Goal: Task Accomplishment & Management: Use online tool/utility

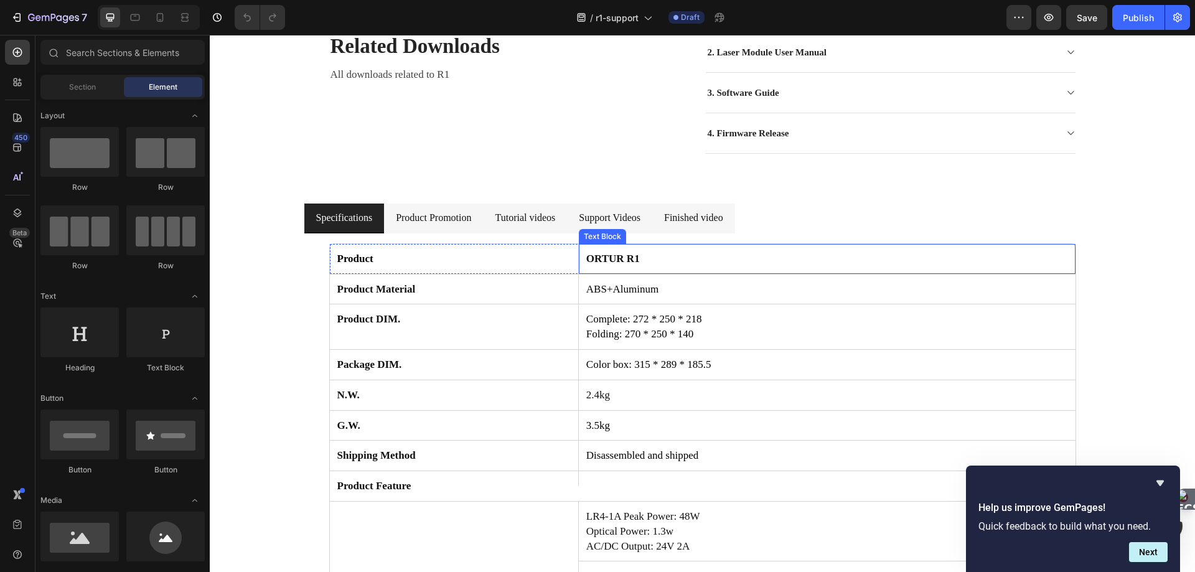
scroll to position [249, 0]
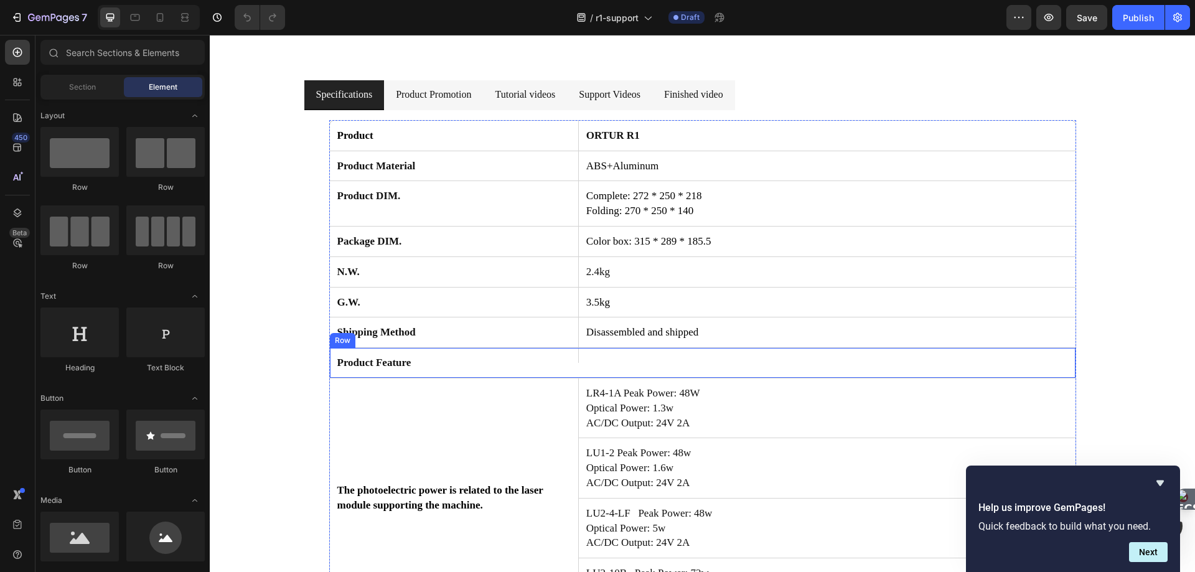
click at [662, 362] on div "Text Block" at bounding box center [826, 355] width 497 height 15
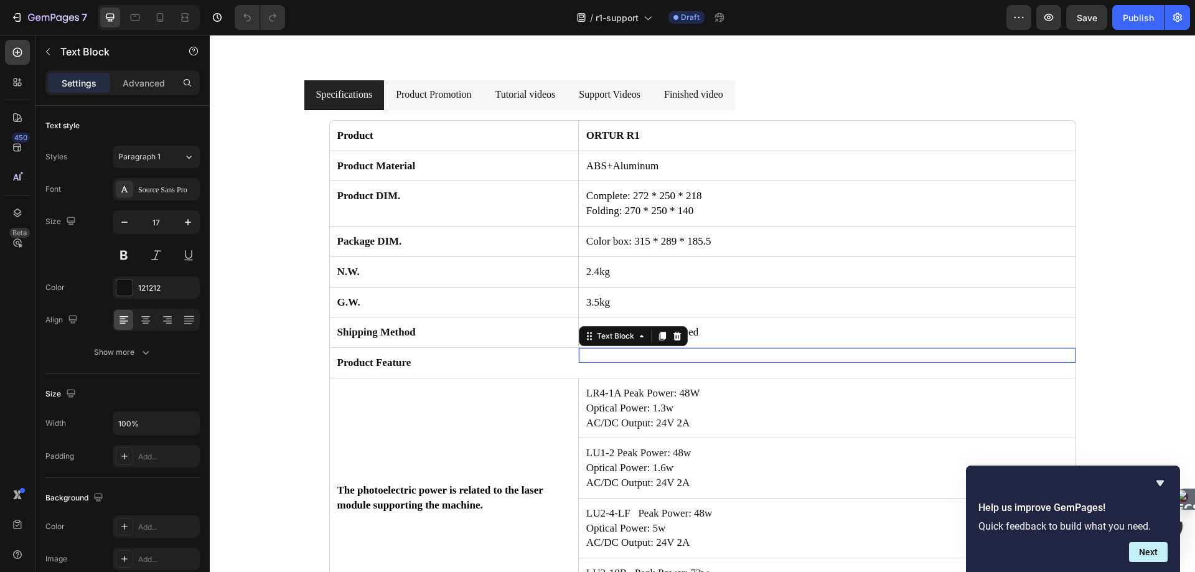
click at [662, 362] on div "Text Block 0" at bounding box center [826, 355] width 497 height 15
click at [669, 358] on div "Text Block 0" at bounding box center [826, 355] width 497 height 15
click at [677, 353] on div "Text Block 0" at bounding box center [826, 355] width 497 height 15
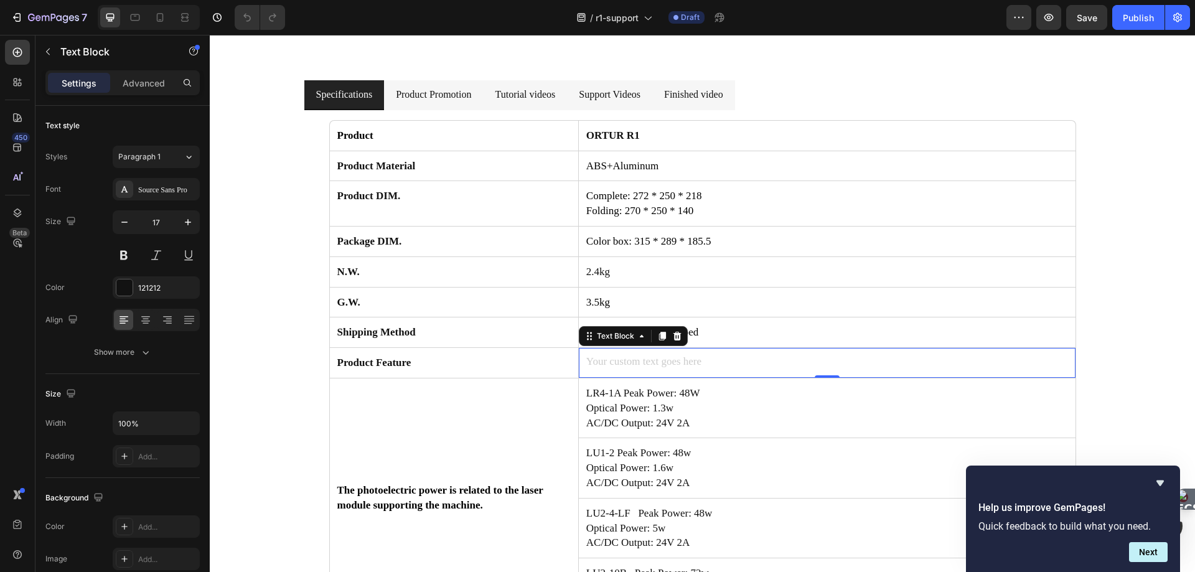
click at [693, 355] on div "Rich Text Editor. Editing area: main" at bounding box center [827, 362] width 484 height 17
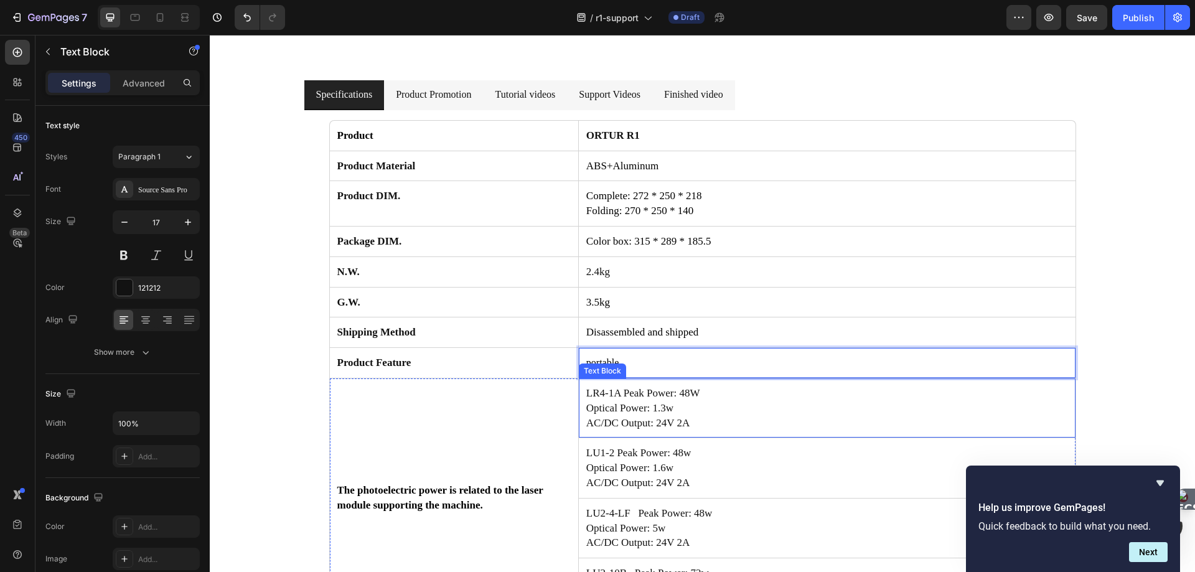
click at [773, 413] on p "LR4-1A Peak Power: 48W Optical Power: 1.3w AC/DC Output: 24V 2A" at bounding box center [828, 408] width 482 height 44
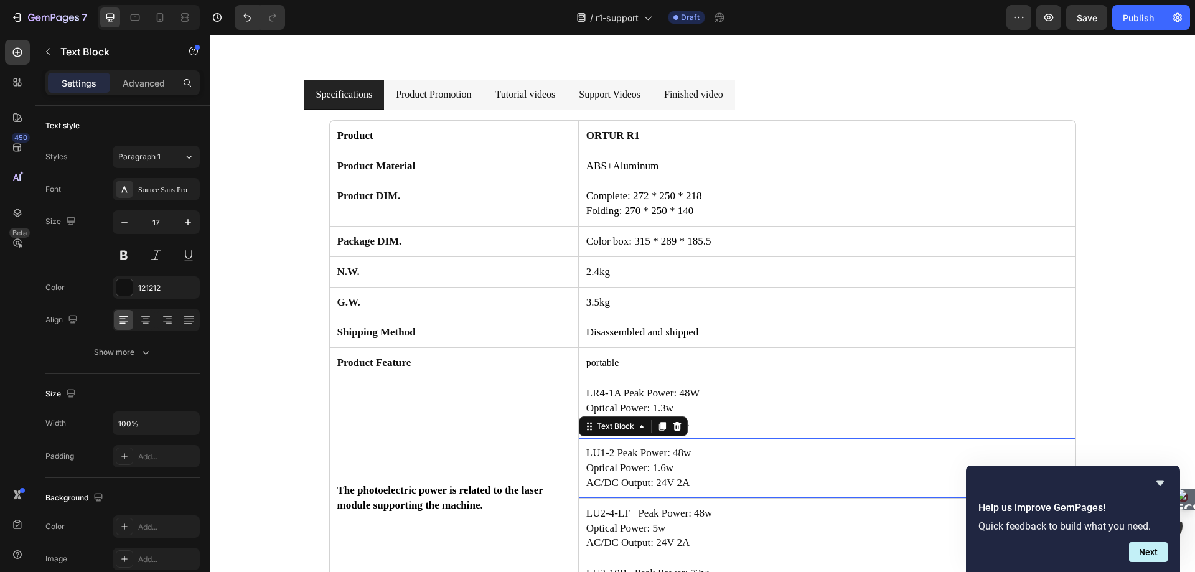
click at [643, 466] on p "LU1-2 Peak Power: 48w Optical Power: 1.6w AC/DC Output: 24V 2A" at bounding box center [828, 468] width 482 height 44
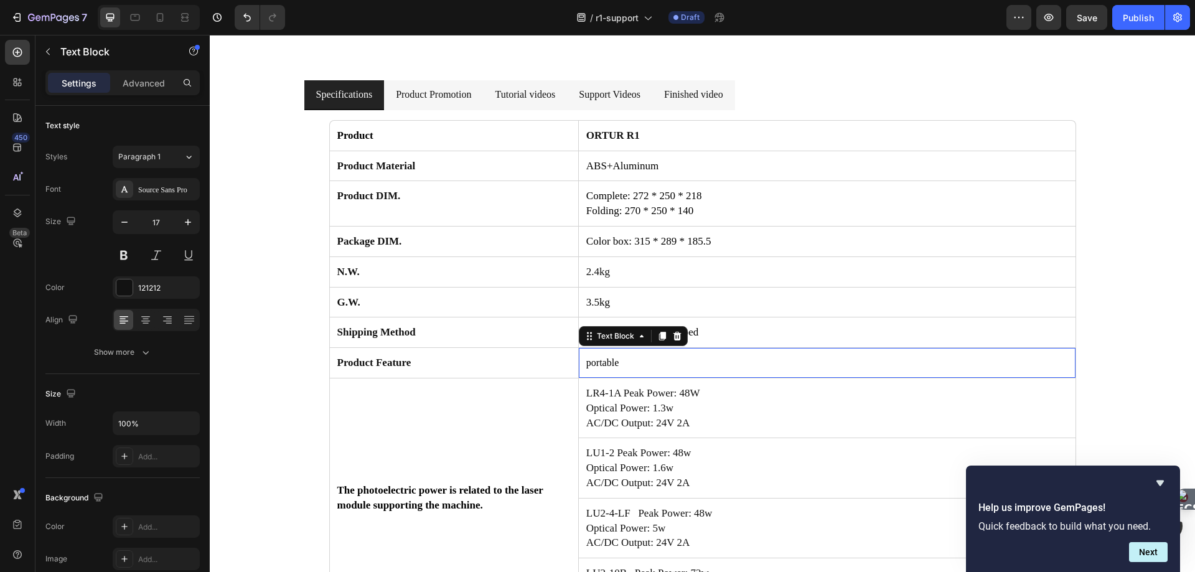
click at [590, 363] on span "portable" at bounding box center [603, 362] width 32 height 11
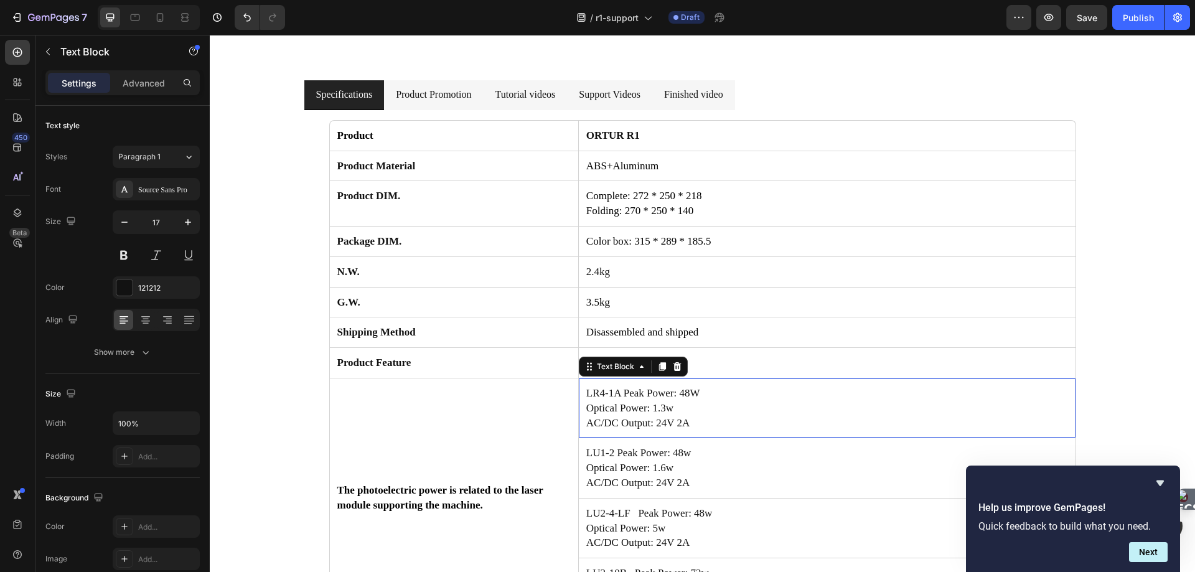
click at [673, 406] on p "LR4-1A Peak Power: 48W Optical Power: 1.3w AC/DC Output: 24V 2A" at bounding box center [828, 408] width 482 height 44
click at [671, 417] on p "LR4-1A Peak Power: 48W Optical Power: 1.3w AC/DC Output: 24V 2A" at bounding box center [828, 408] width 482 height 44
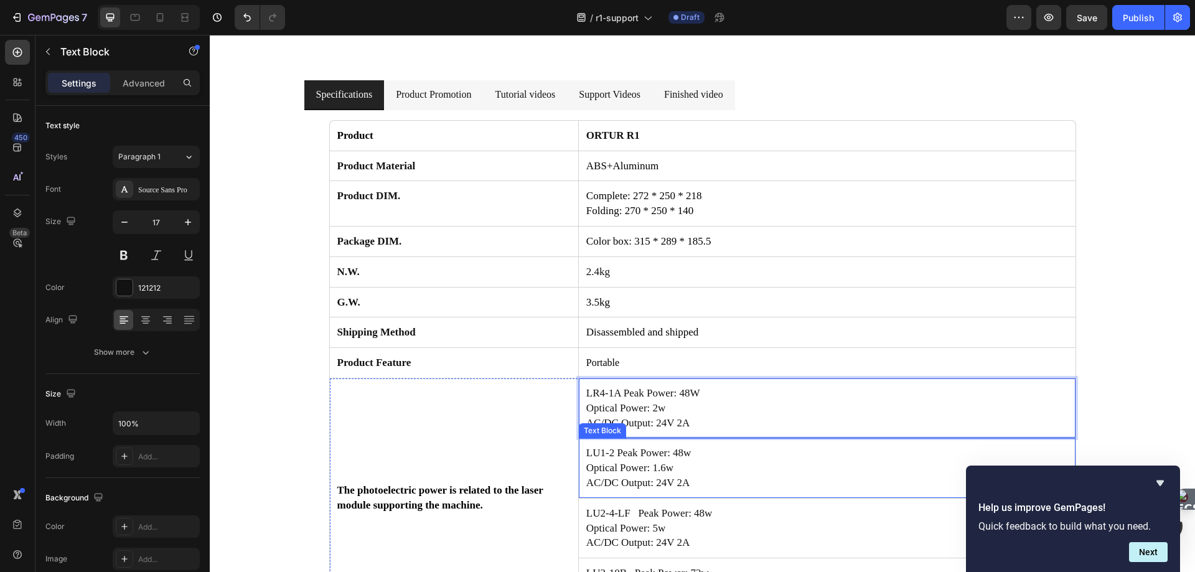
click at [670, 478] on p "LU1-2 Peak Power: 48w Optical Power: 1.6w AC/DC Output: 24V 2A" at bounding box center [828, 468] width 482 height 44
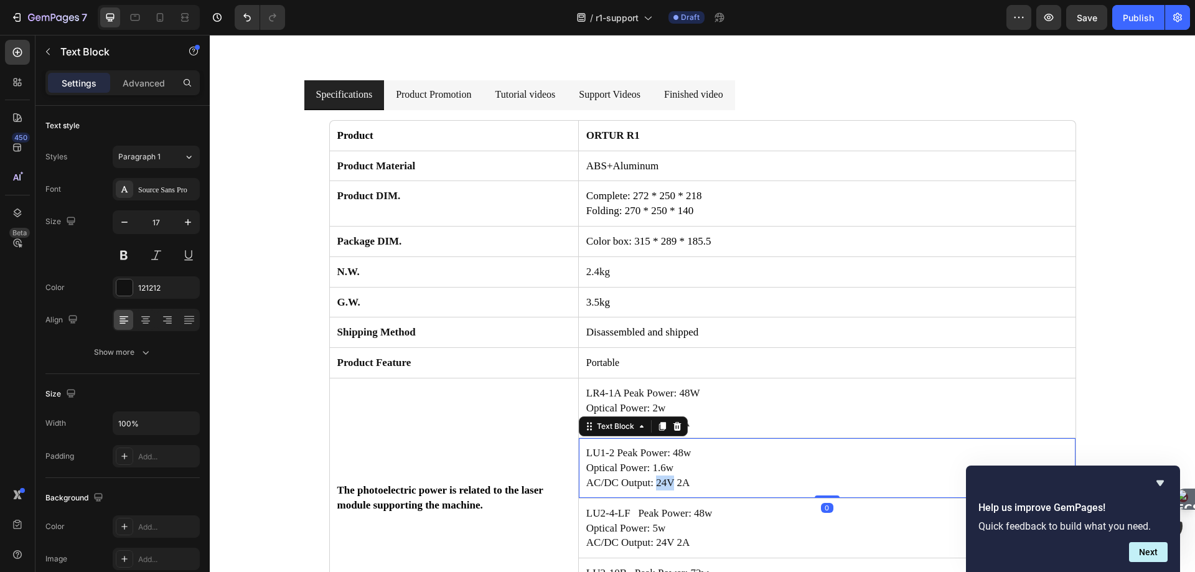
click at [670, 478] on p "LU1-2 Peak Power: 48w Optical Power: 1.6w AC/DC Output: 24V 2A" at bounding box center [828, 468] width 482 height 44
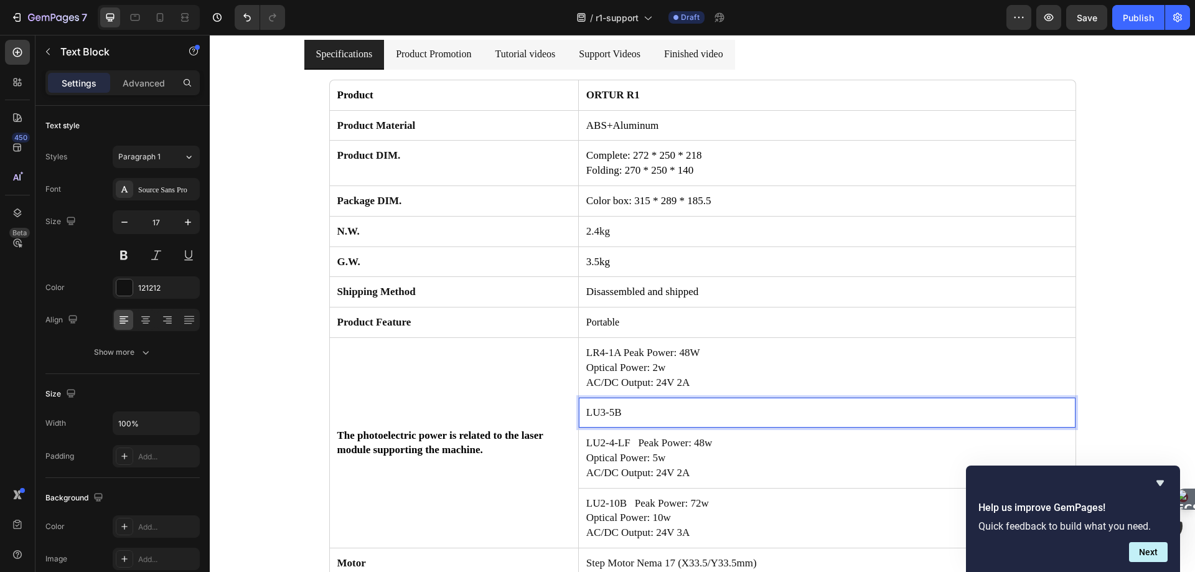
scroll to position [311, 0]
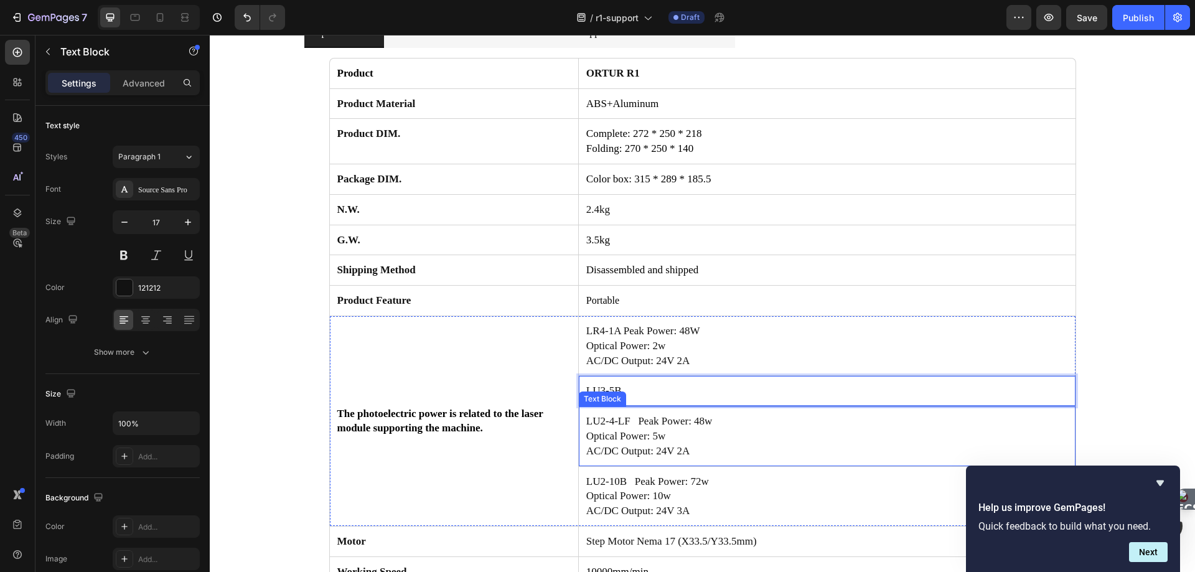
click at [701, 445] on p "LU2-4-LF Peak Power: 48w Optical Power: 5w AC/DC Output: 24V 2A" at bounding box center [828, 436] width 482 height 44
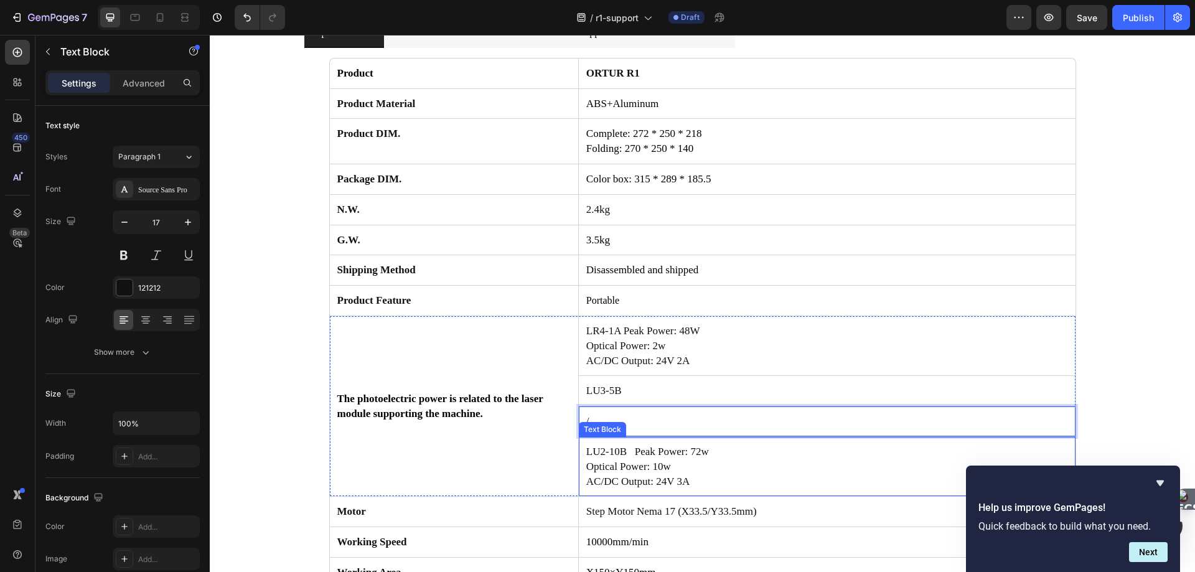
click at [686, 468] on p "LU2-10B Peak Power: 72w Optical Power: 10w AC/DC Output: 24V 3A" at bounding box center [828, 467] width 482 height 44
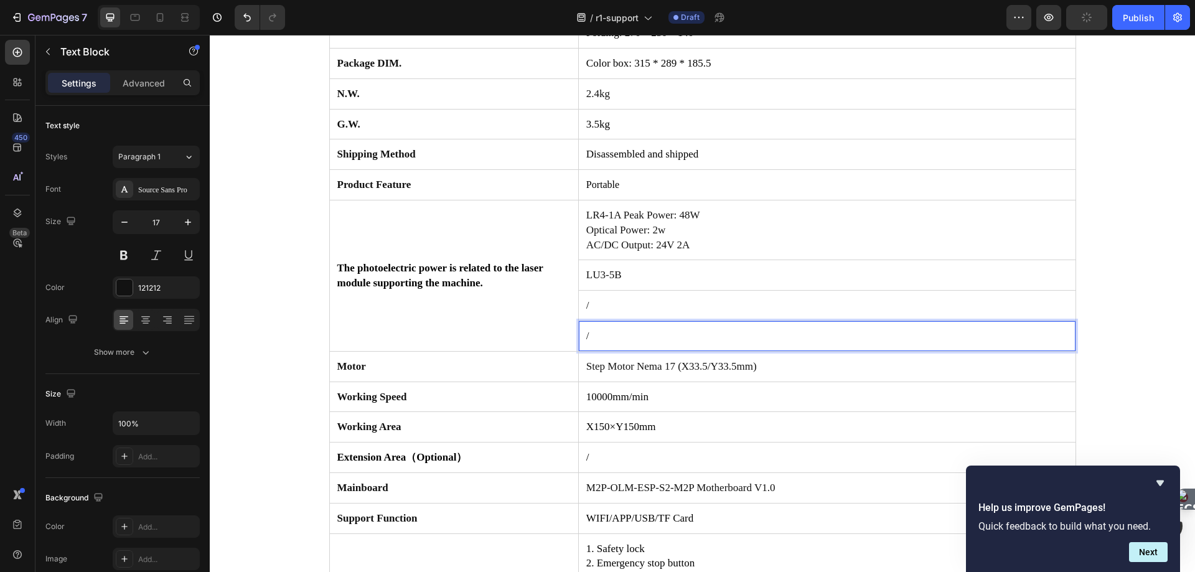
scroll to position [436, 0]
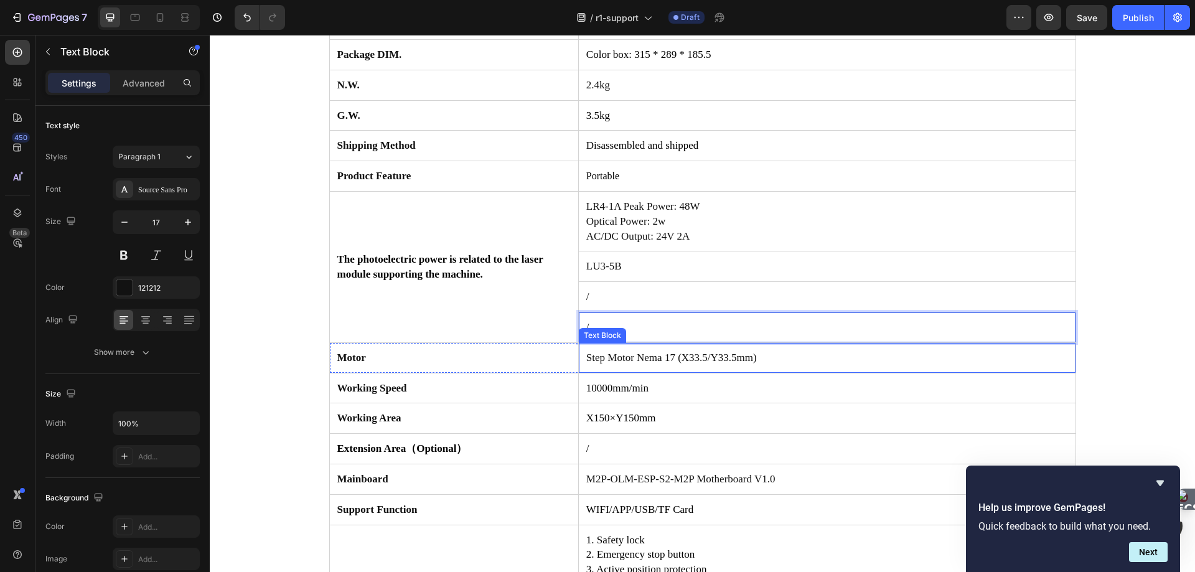
click at [671, 356] on p "Step Motor Nema 17 (X33.5/Y33.5mm)" at bounding box center [828, 358] width 482 height 15
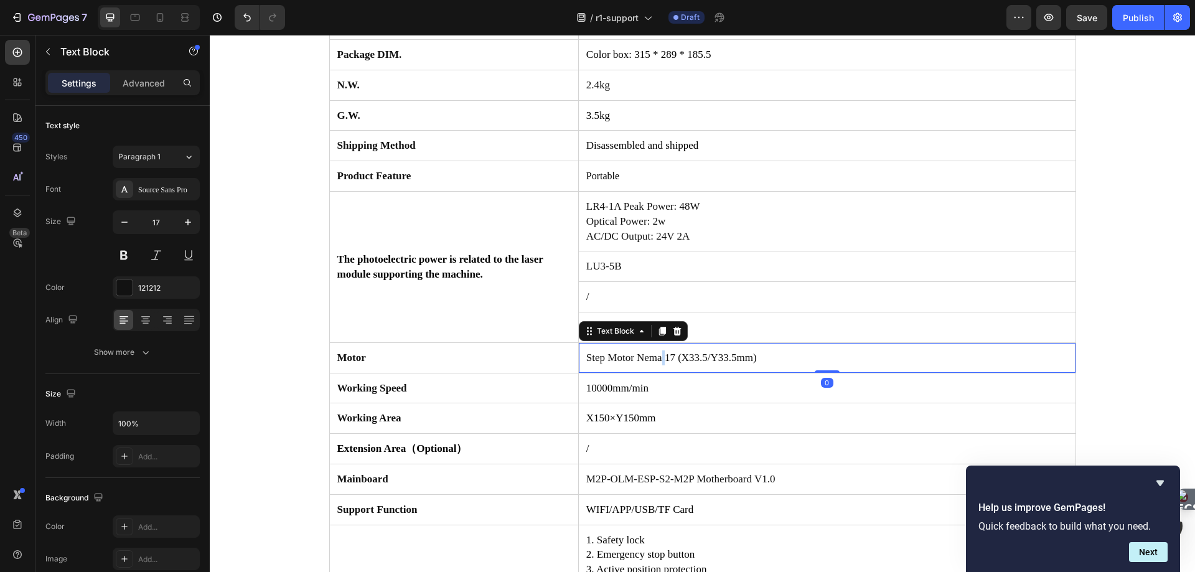
click at [671, 356] on p "Step Motor Nema 17 (X33.5/Y33.5mm)" at bounding box center [828, 358] width 482 height 15
click at [664, 385] on p "10000mm/min" at bounding box center [828, 388] width 482 height 15
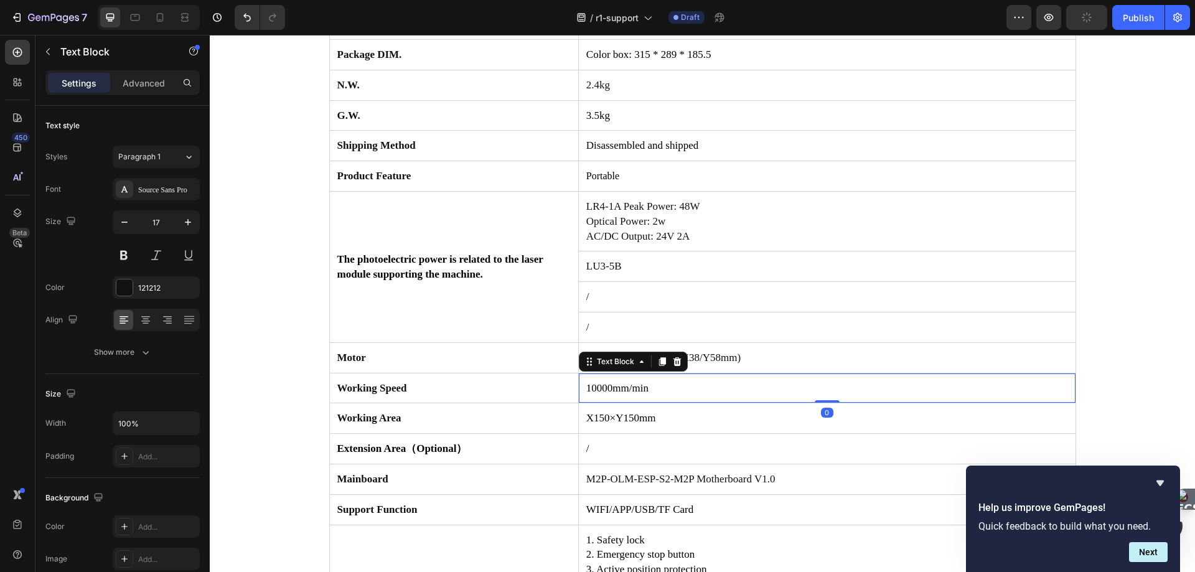
click at [664, 385] on p "10000mm/min" at bounding box center [828, 388] width 482 height 15
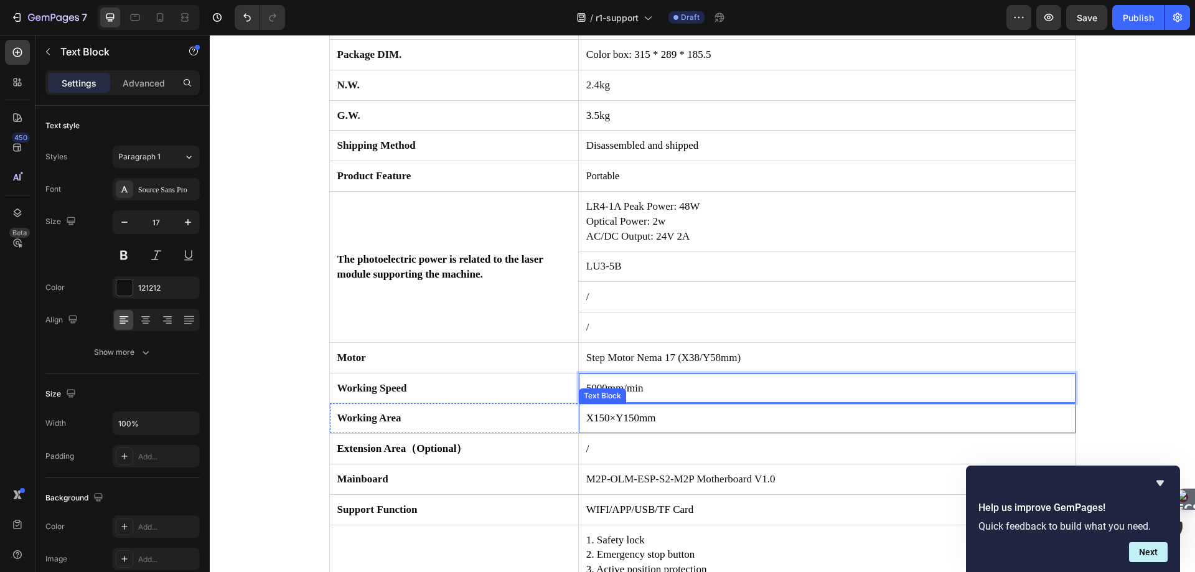
click at [669, 420] on p "X150×Y150mm" at bounding box center [828, 418] width 482 height 15
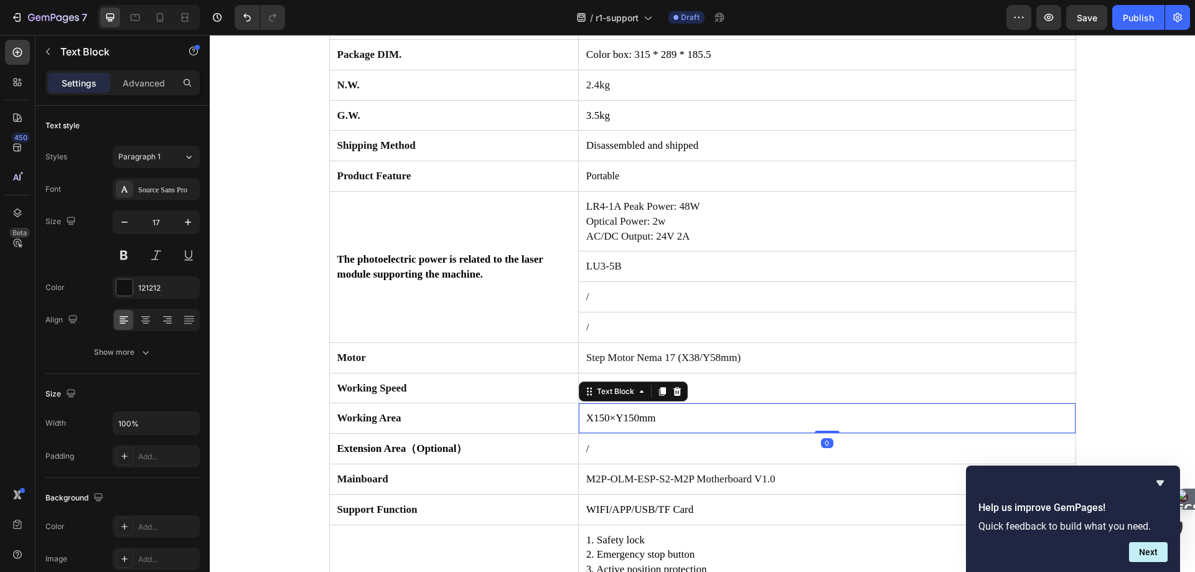
click at [669, 420] on p "X150×Y150mm" at bounding box center [828, 418] width 482 height 15
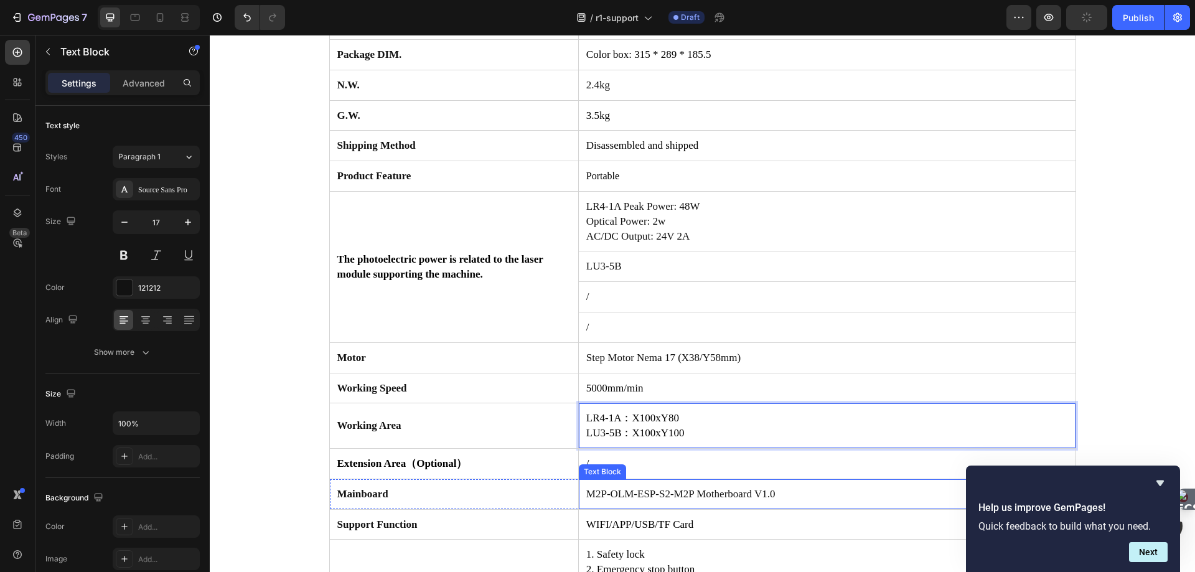
click at [666, 492] on p "M2P-OLM-ESP-S2-M2P Motherboard V1.0" at bounding box center [828, 494] width 482 height 15
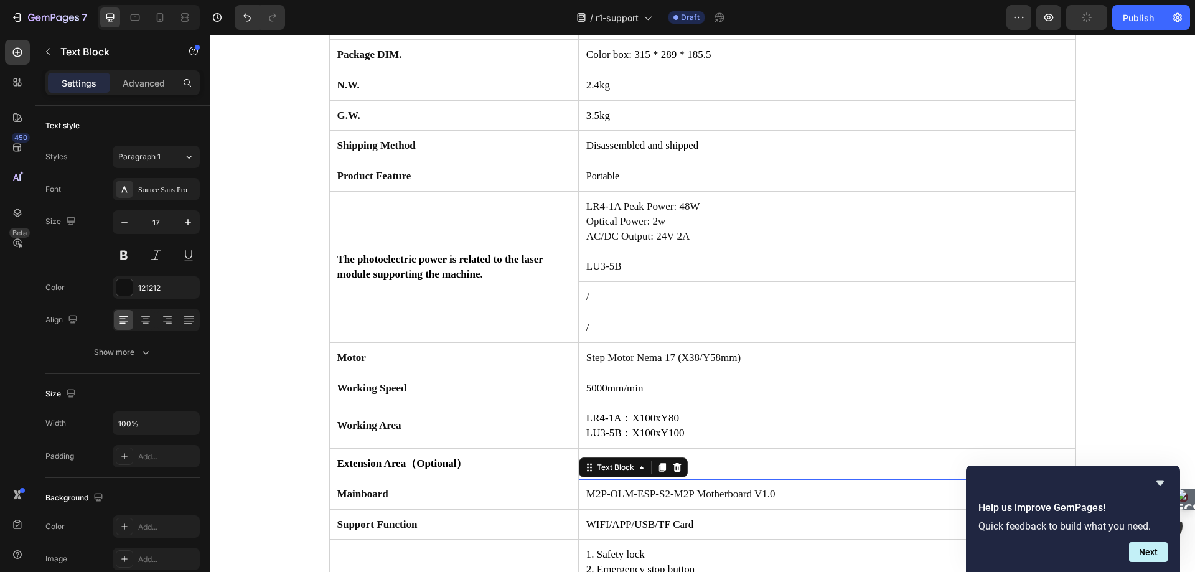
click at [666, 492] on p "M2P-OLM-ESP-S2-M2P Motherboard V1.0" at bounding box center [828, 494] width 482 height 15
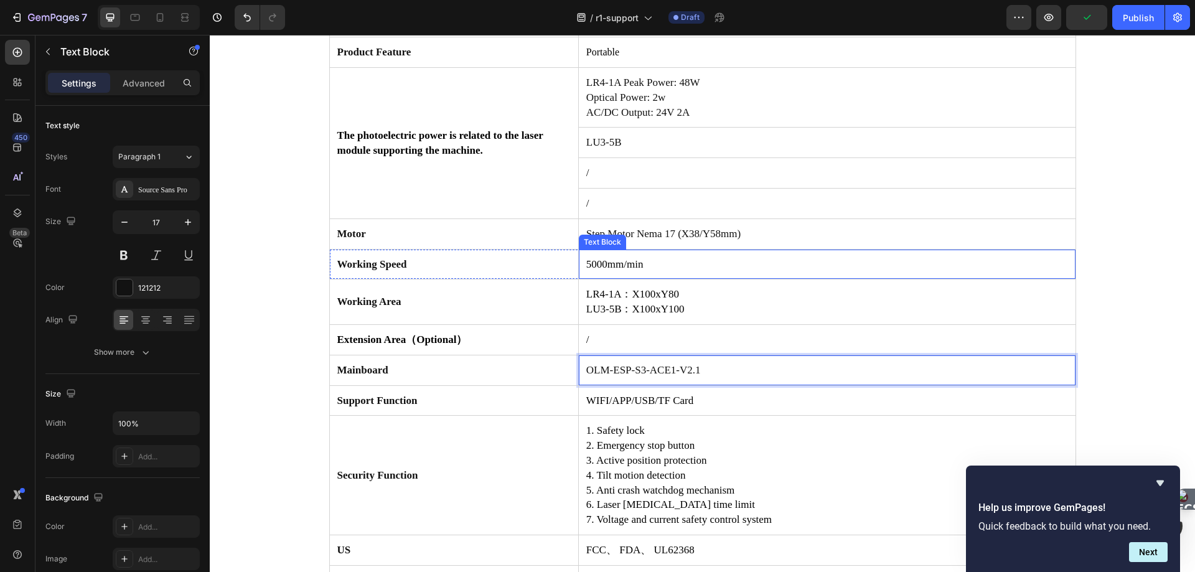
scroll to position [560, 0]
click at [709, 397] on p "WIFI/APP/USB/TF Card" at bounding box center [828, 400] width 482 height 15
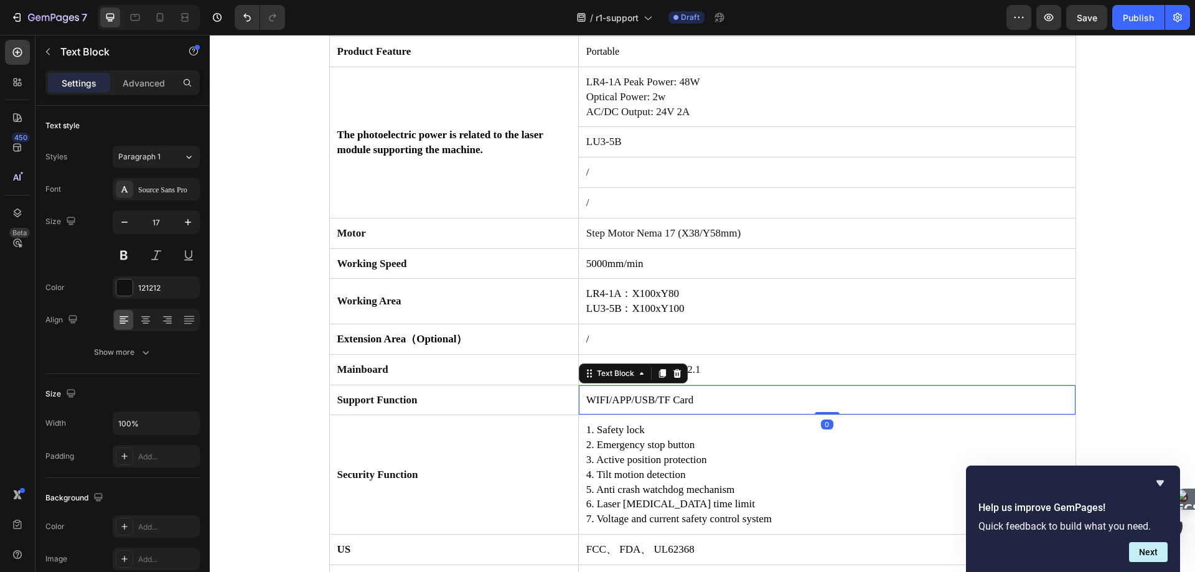
click at [709, 397] on p "WIFI/APP/USB/TF Card" at bounding box center [828, 400] width 482 height 15
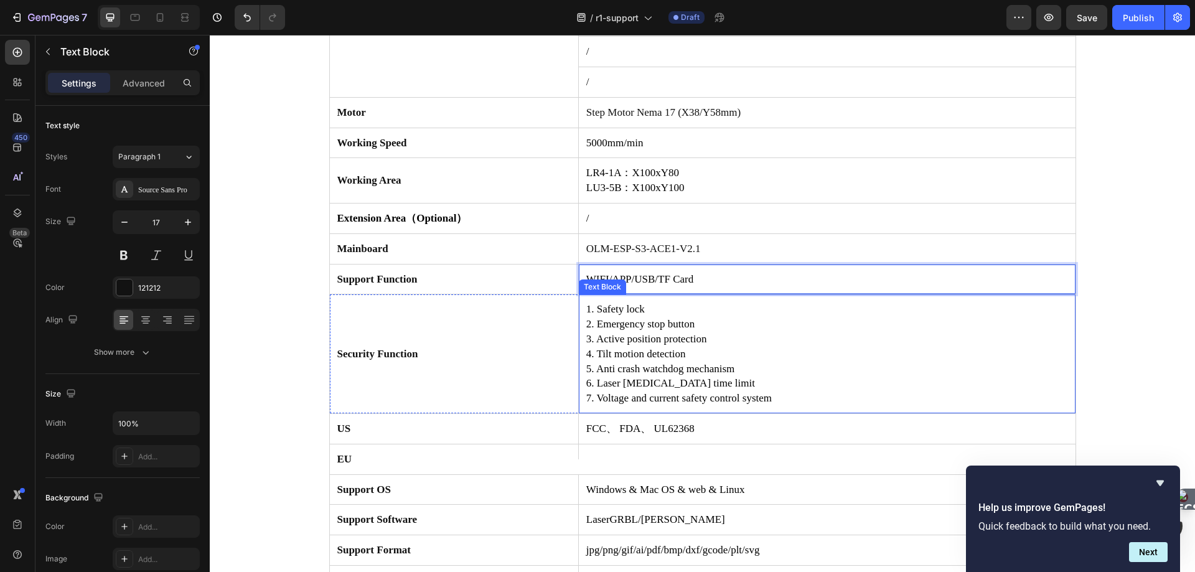
scroll to position [685, 0]
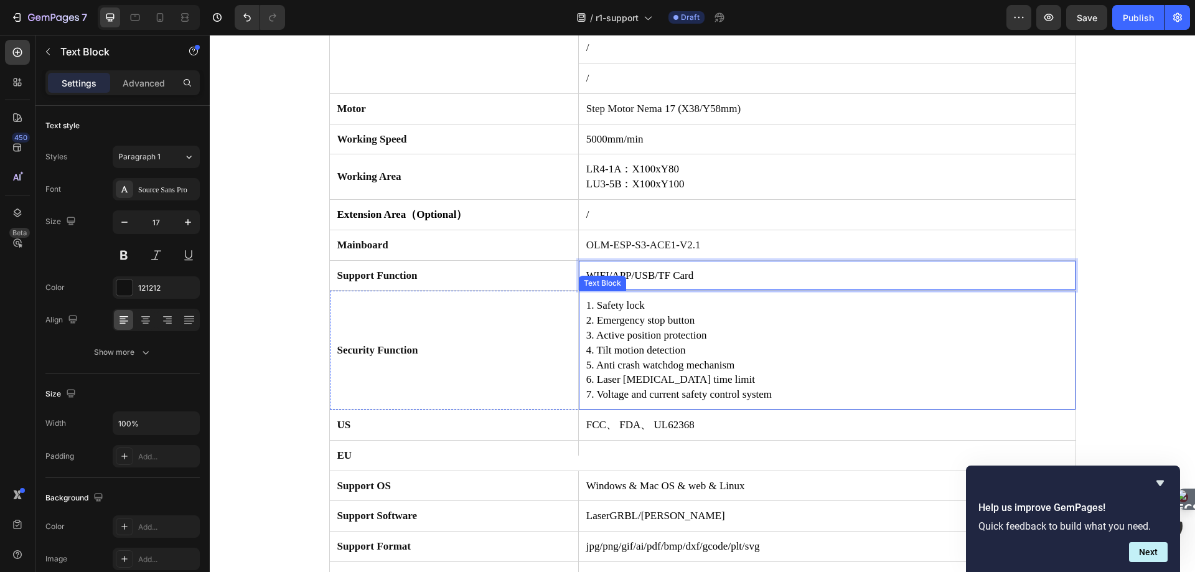
click at [666, 356] on span "4. Tilt motion detection" at bounding box center [637, 350] width 100 height 12
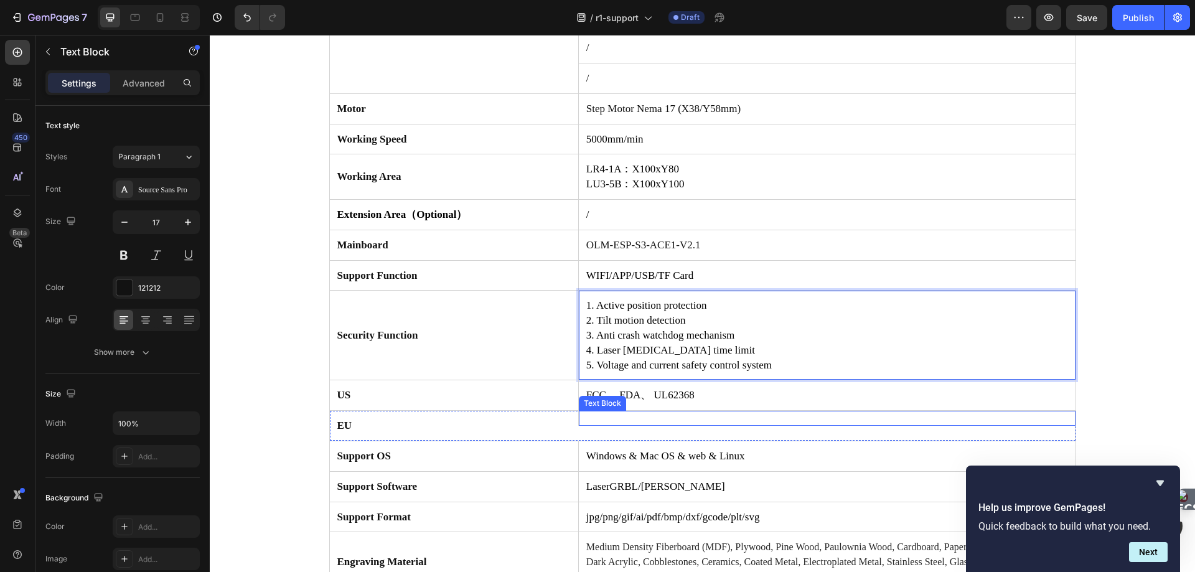
click at [626, 420] on div at bounding box center [827, 418] width 484 height 2
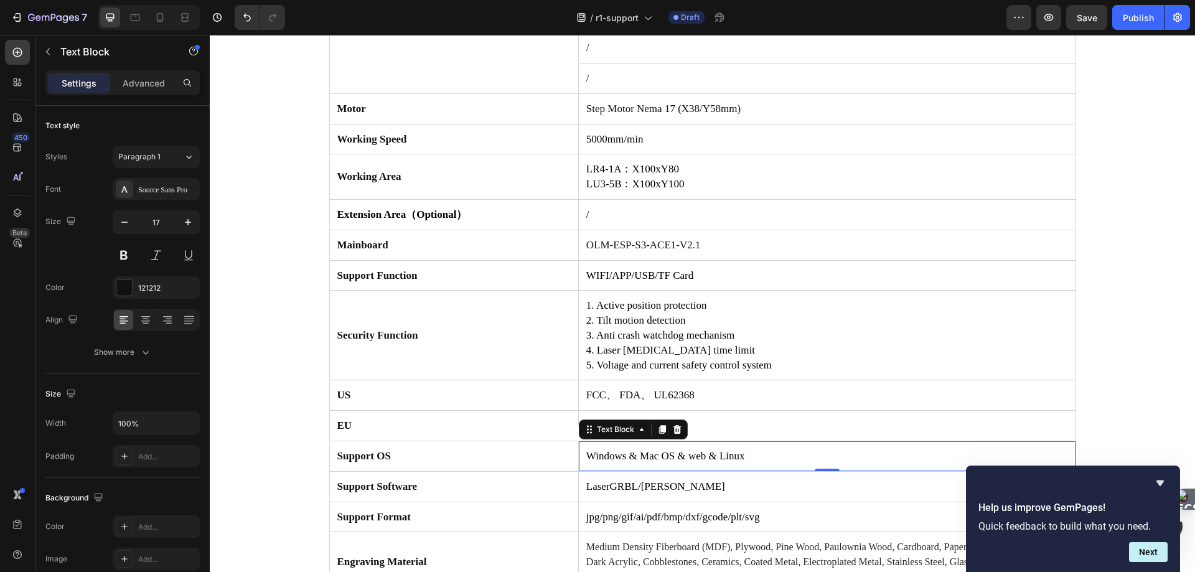
click at [682, 458] on span "Windows & Mac OS & web & Linux" at bounding box center [666, 456] width 159 height 12
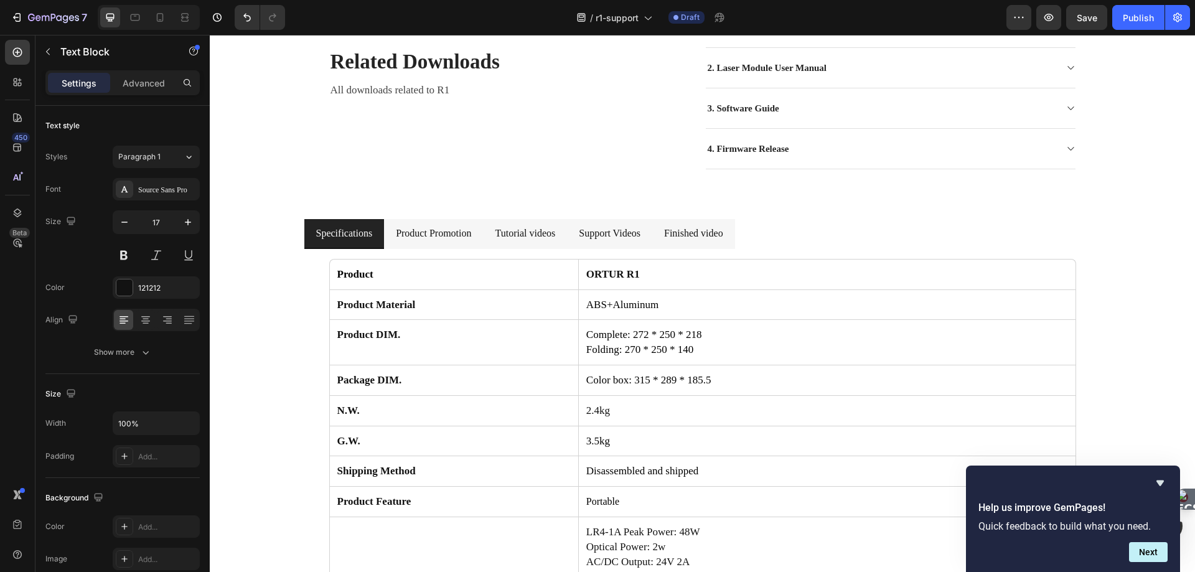
scroll to position [0, 0]
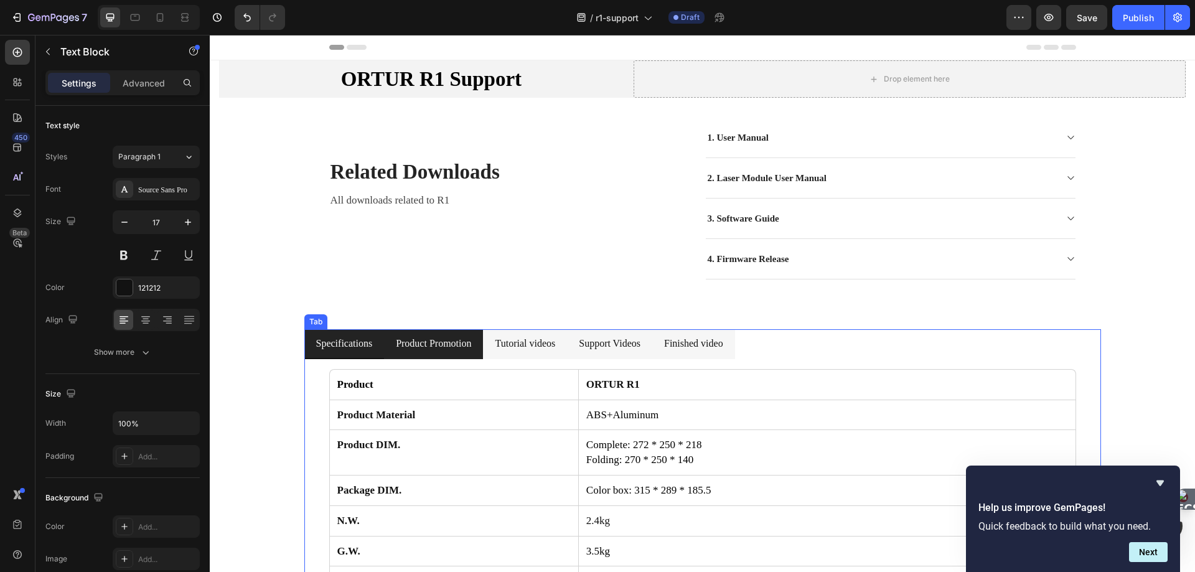
click at [446, 344] on span "Product Promotion" at bounding box center [433, 343] width 75 height 11
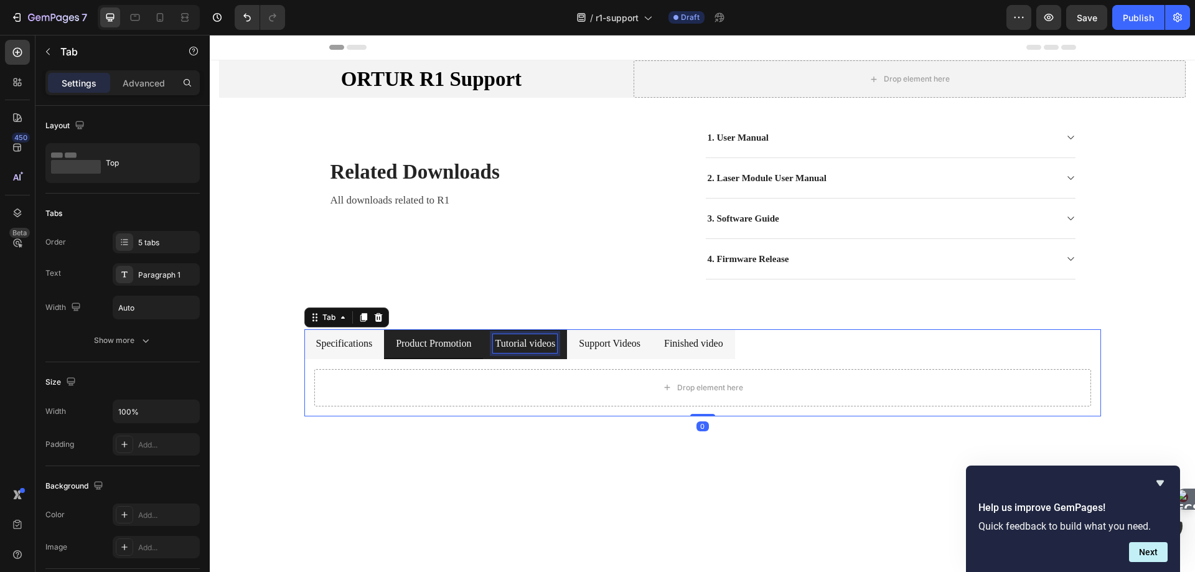
drag, startPoint x: 569, startPoint y: 341, endPoint x: 586, endPoint y: 341, distance: 16.8
click at [555, 341] on span "Tutorial videos" at bounding box center [525, 343] width 60 height 11
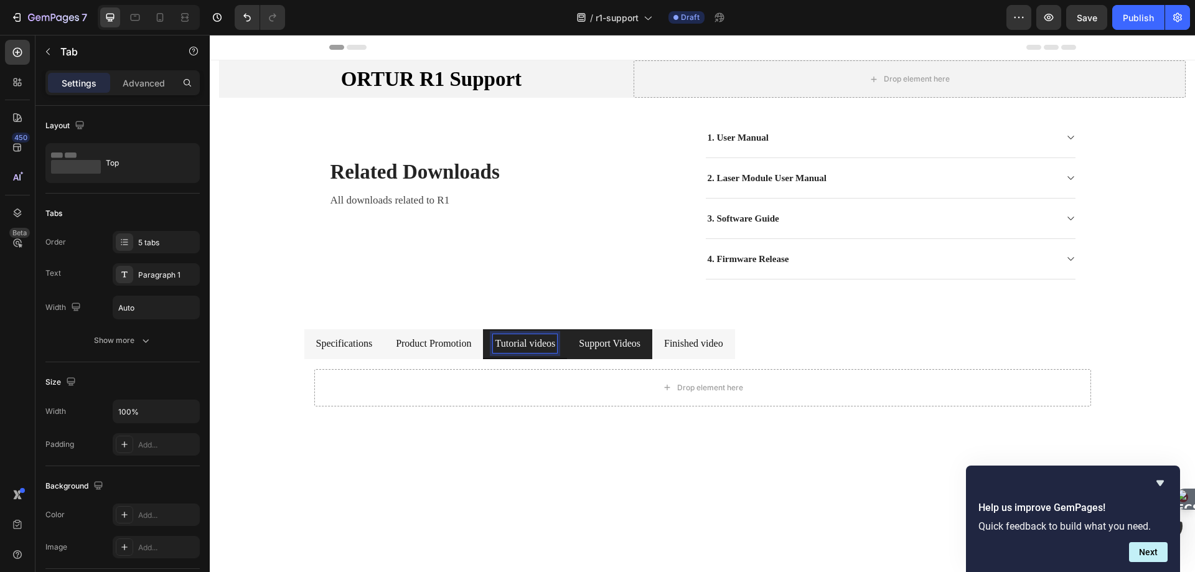
click at [641, 341] on span "Support Videos" at bounding box center [610, 343] width 62 height 11
click at [723, 342] on span "Finished video" at bounding box center [693, 343] width 59 height 11
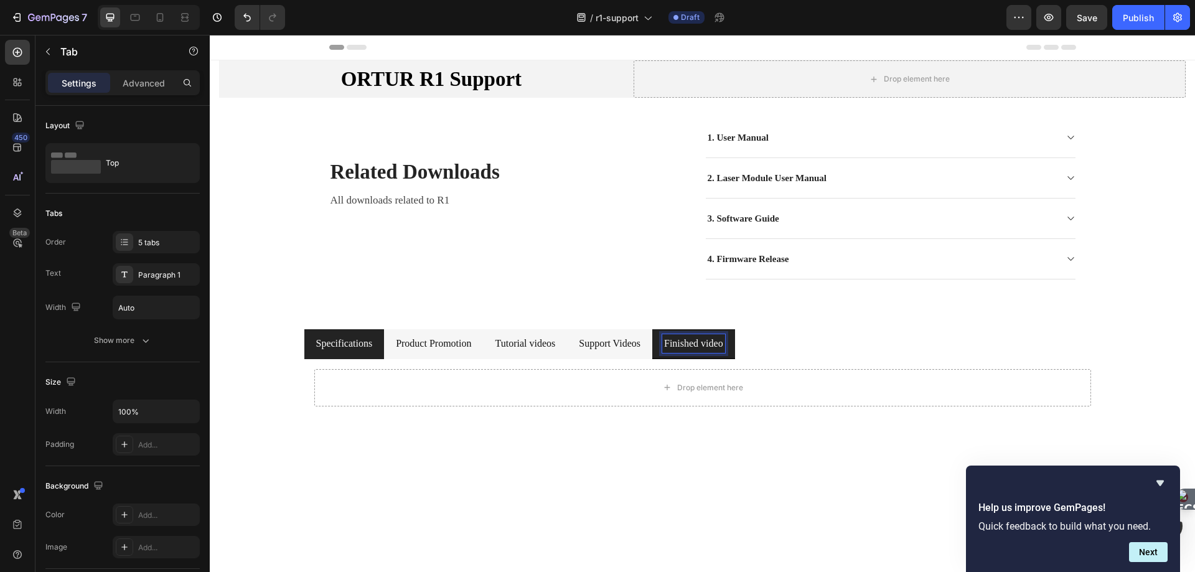
click at [321, 342] on span "Specifications" at bounding box center [344, 343] width 57 height 11
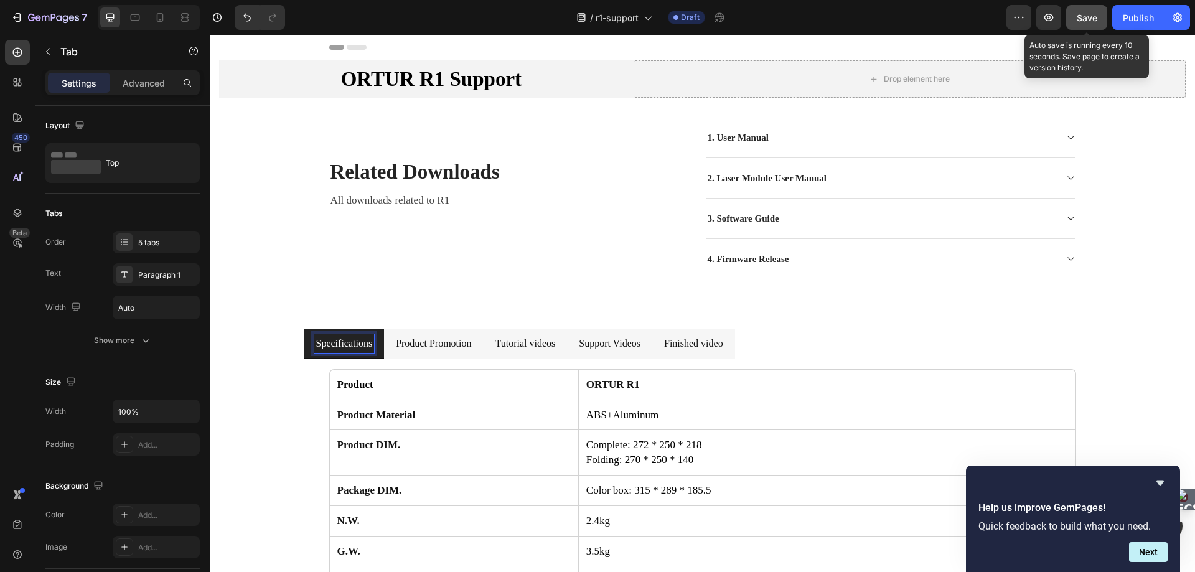
click at [1099, 19] on button "Save" at bounding box center [1087, 17] width 41 height 25
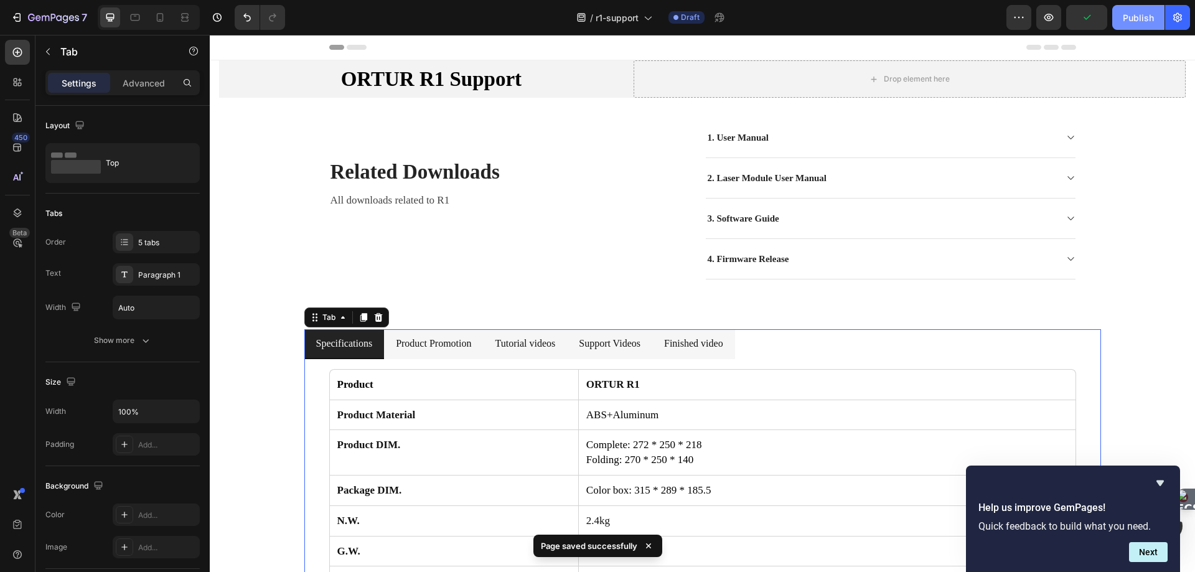
click at [1130, 16] on div "Publish" at bounding box center [1138, 17] width 31 height 13
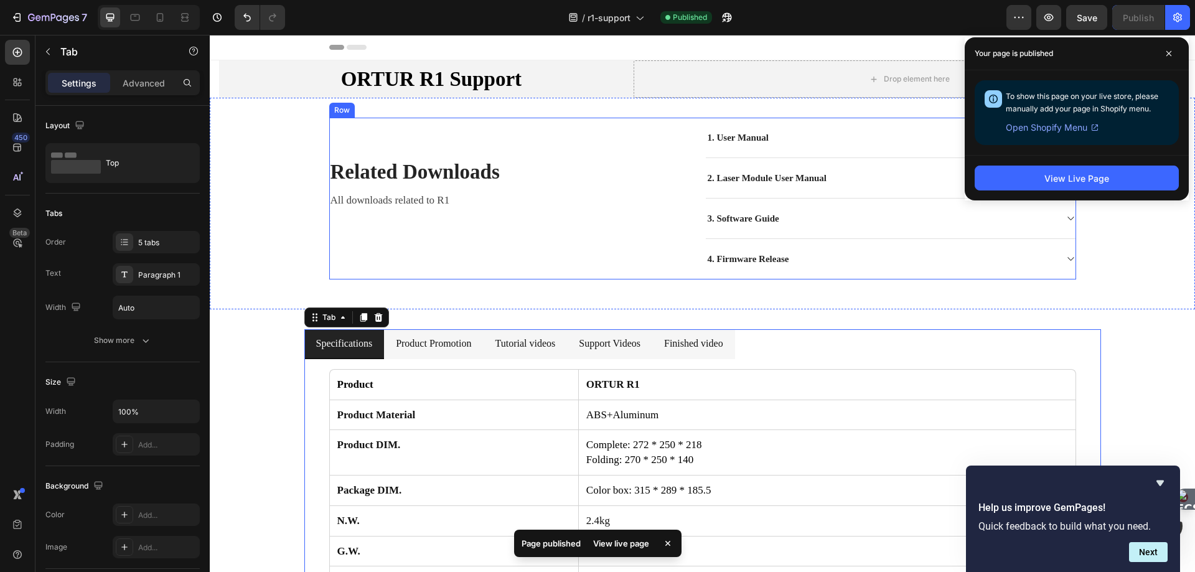
drag, startPoint x: 470, startPoint y: 272, endPoint x: 634, endPoint y: 223, distance: 171.0
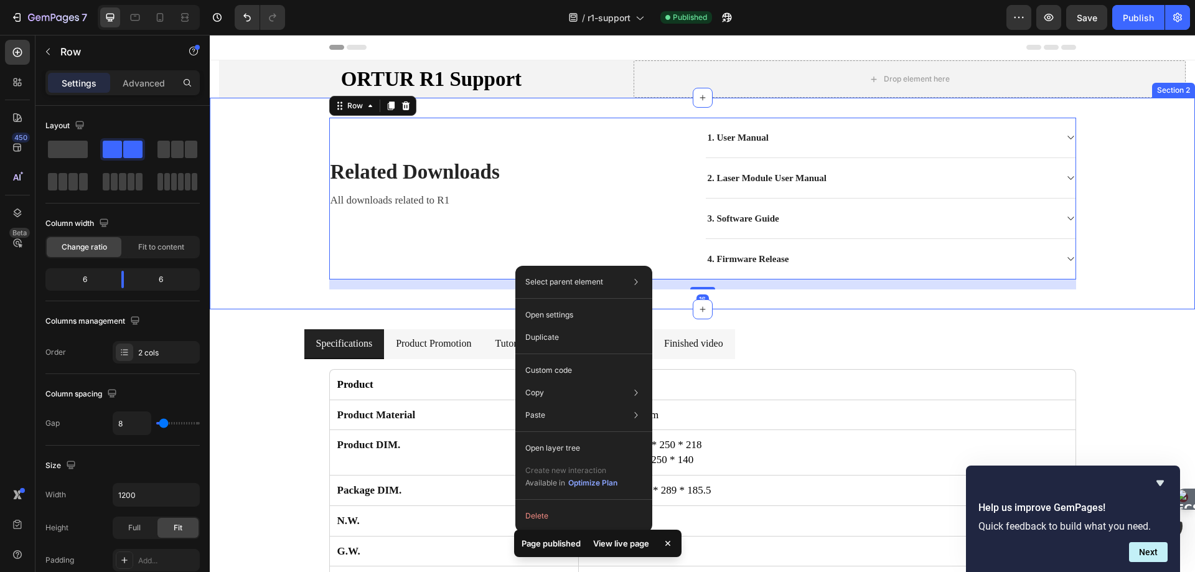
click at [1136, 287] on div "related downloads Heading All downloads related to R1 Text block 1. User Manual…" at bounding box center [703, 204] width 986 height 172
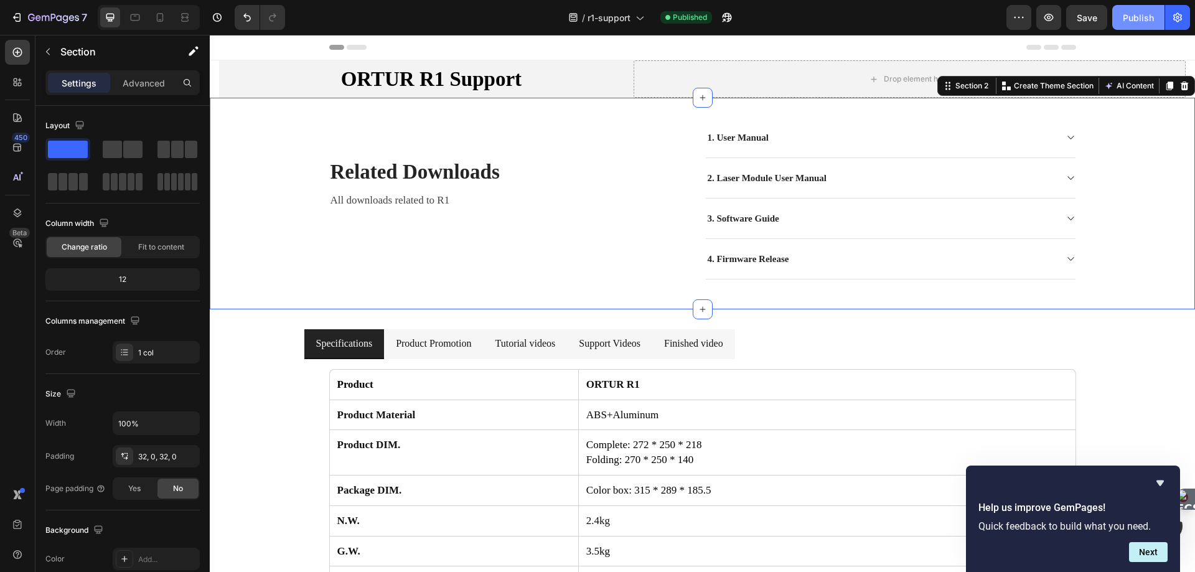
click at [1138, 17] on div "Publish" at bounding box center [1138, 17] width 31 height 13
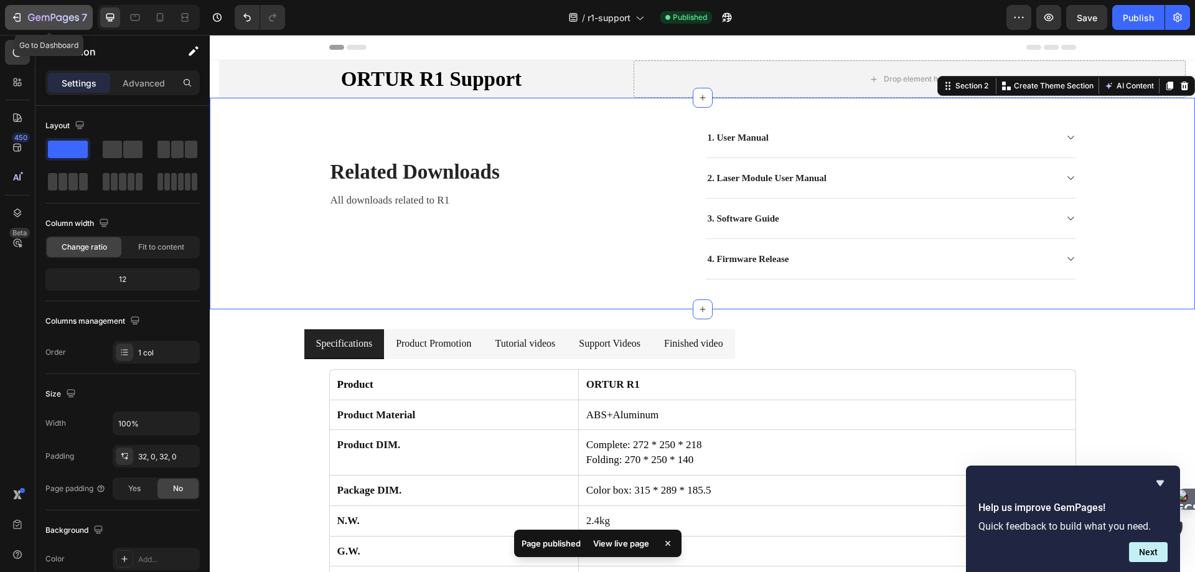
click at [19, 16] on icon "button" at bounding box center [17, 17] width 12 height 12
